Goal: Information Seeking & Learning: Learn about a topic

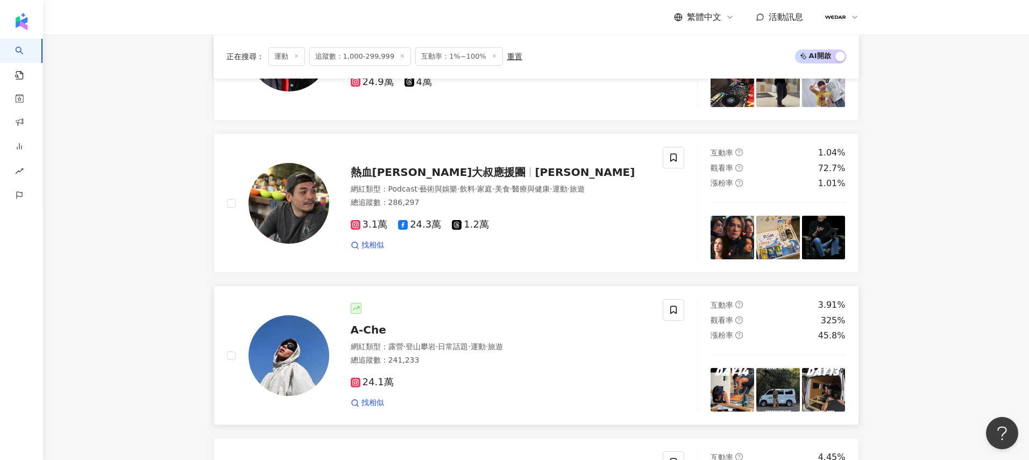
scroll to position [2045, 0]
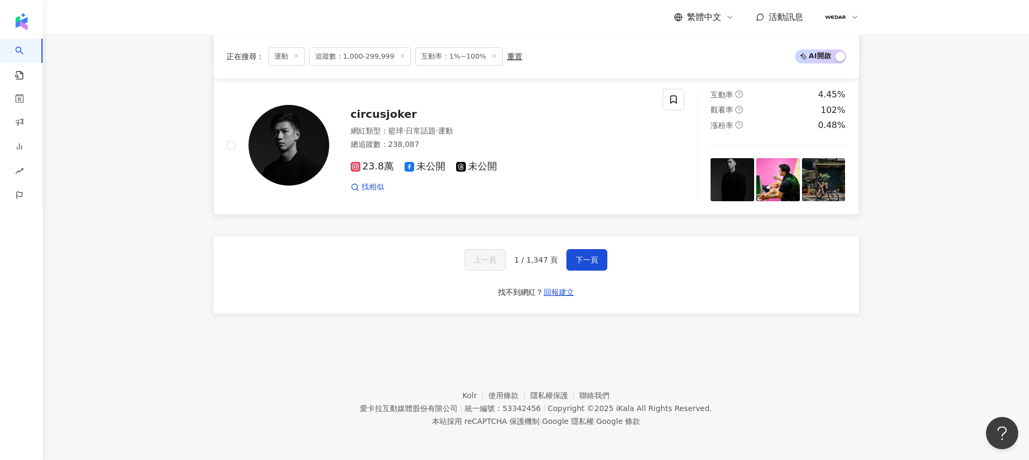
click at [385, 115] on span "circusjoker" at bounding box center [384, 114] width 66 height 13
